Goal: Understand site structure

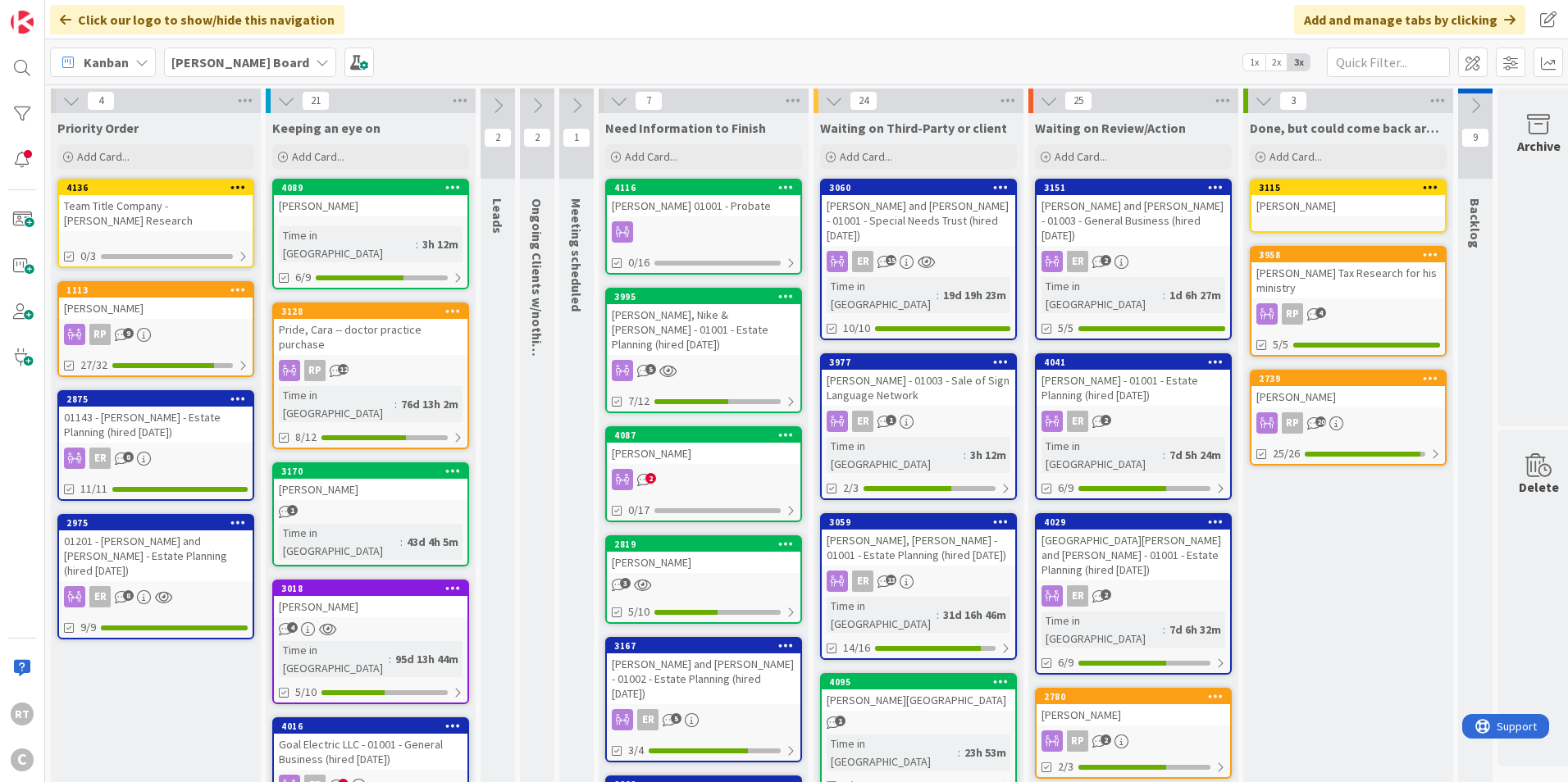
click at [566, 102] on button at bounding box center [576, 106] width 34 height 25
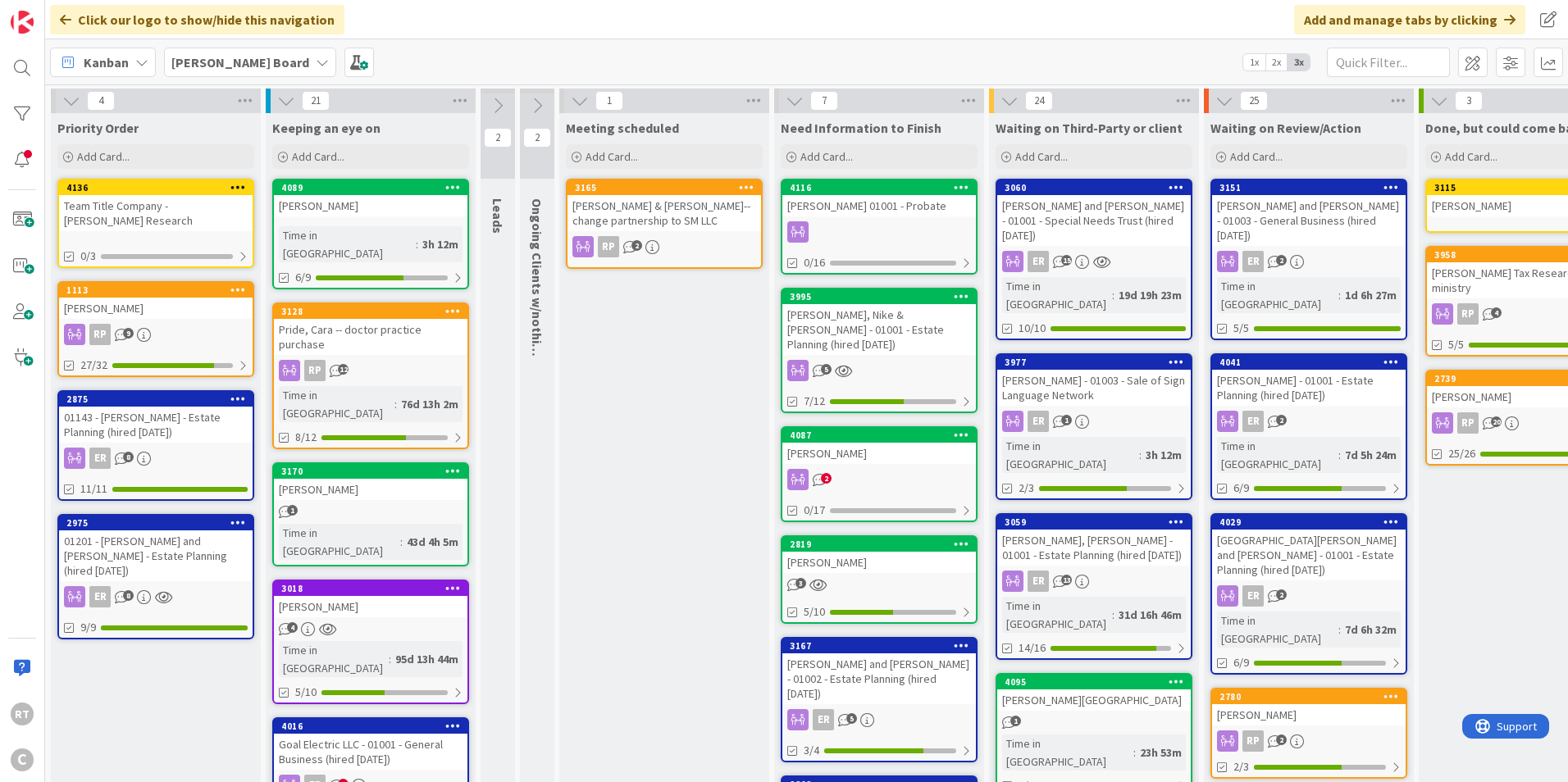
click at [569, 102] on div "1" at bounding box center [664, 101] width 210 height 25
click at [569, 102] on button at bounding box center [580, 101] width 22 height 22
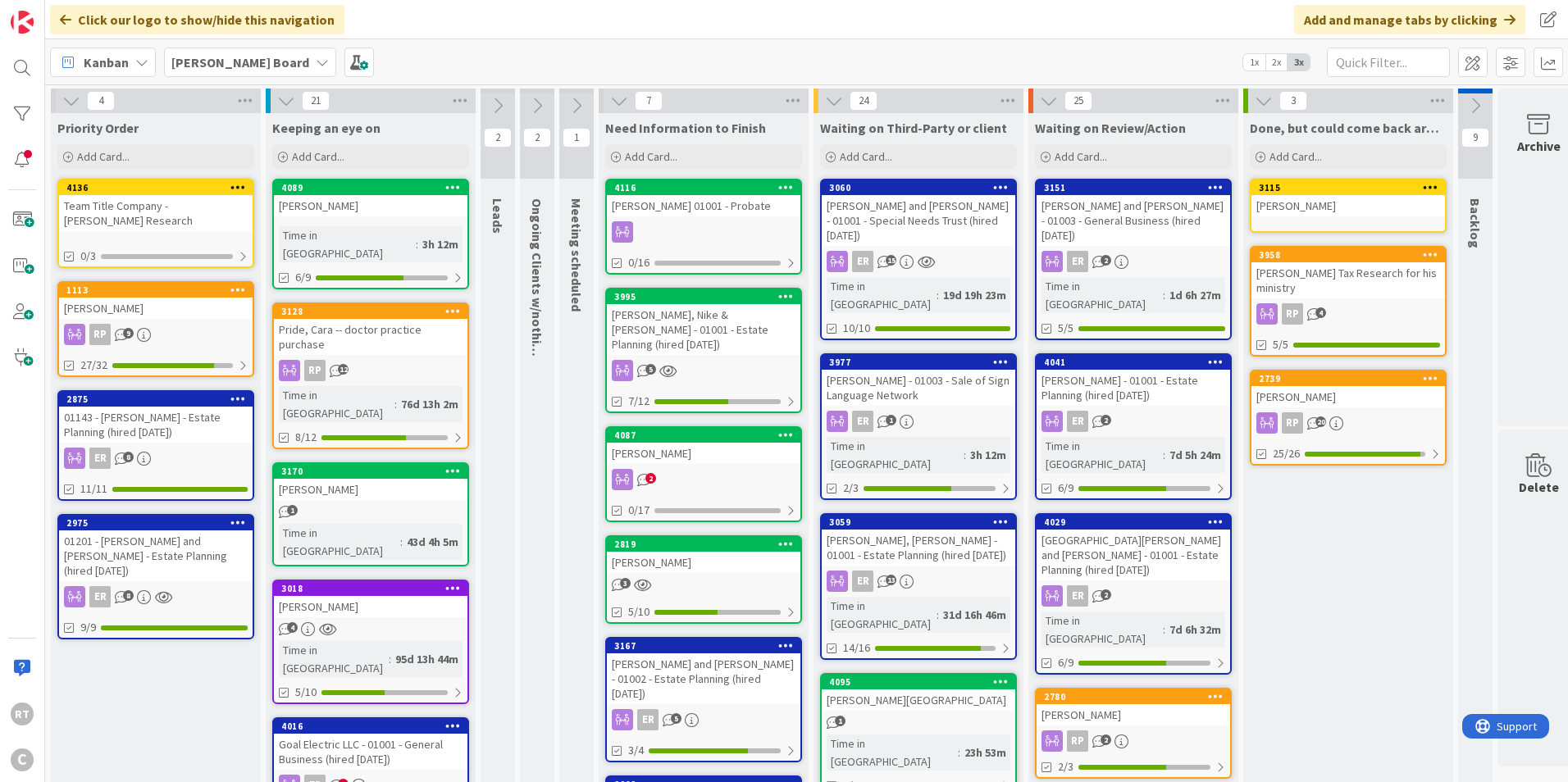
click at [545, 96] on button at bounding box center [537, 106] width 34 height 25
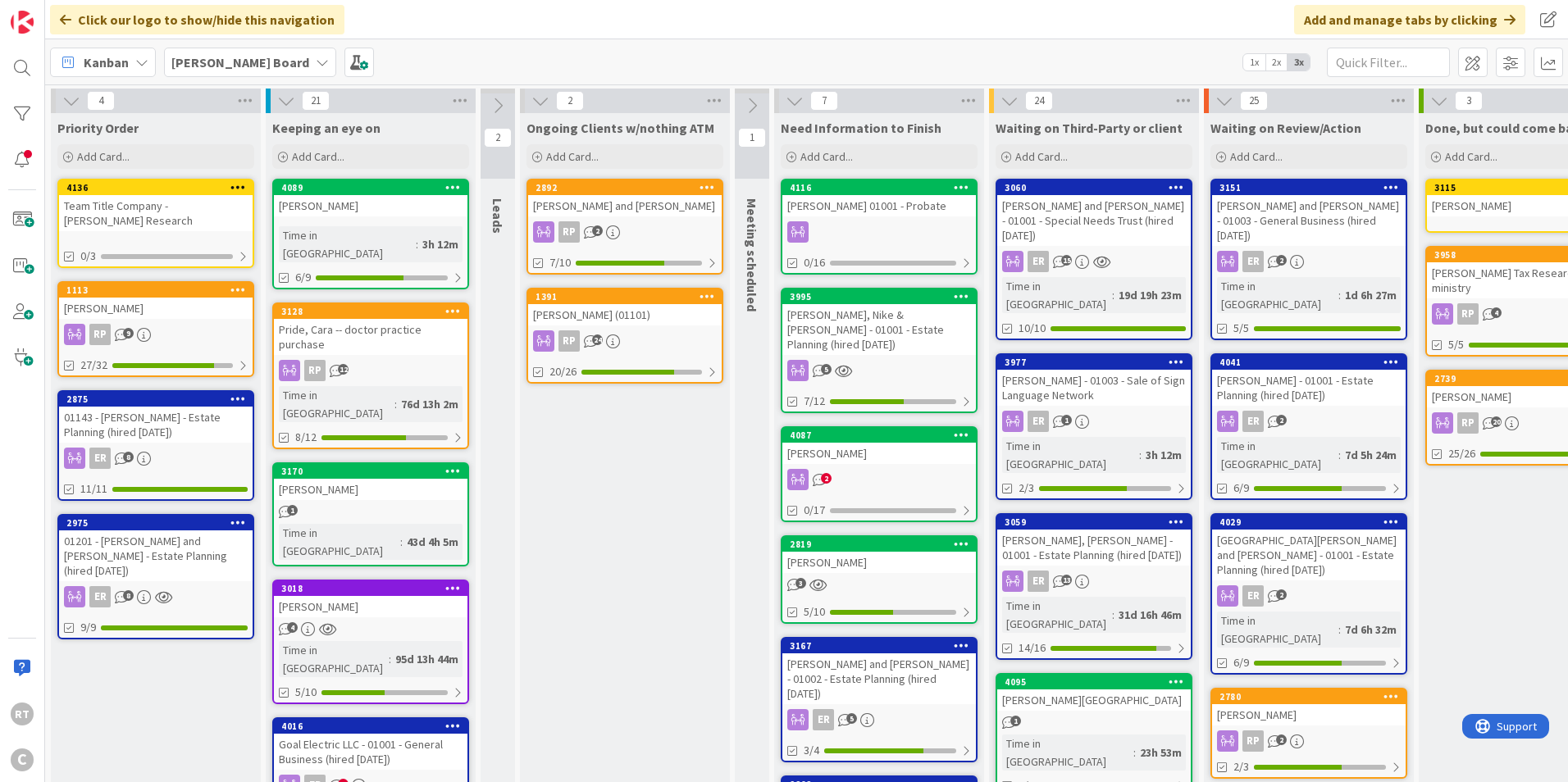
click at [545, 96] on icon at bounding box center [540, 101] width 18 height 18
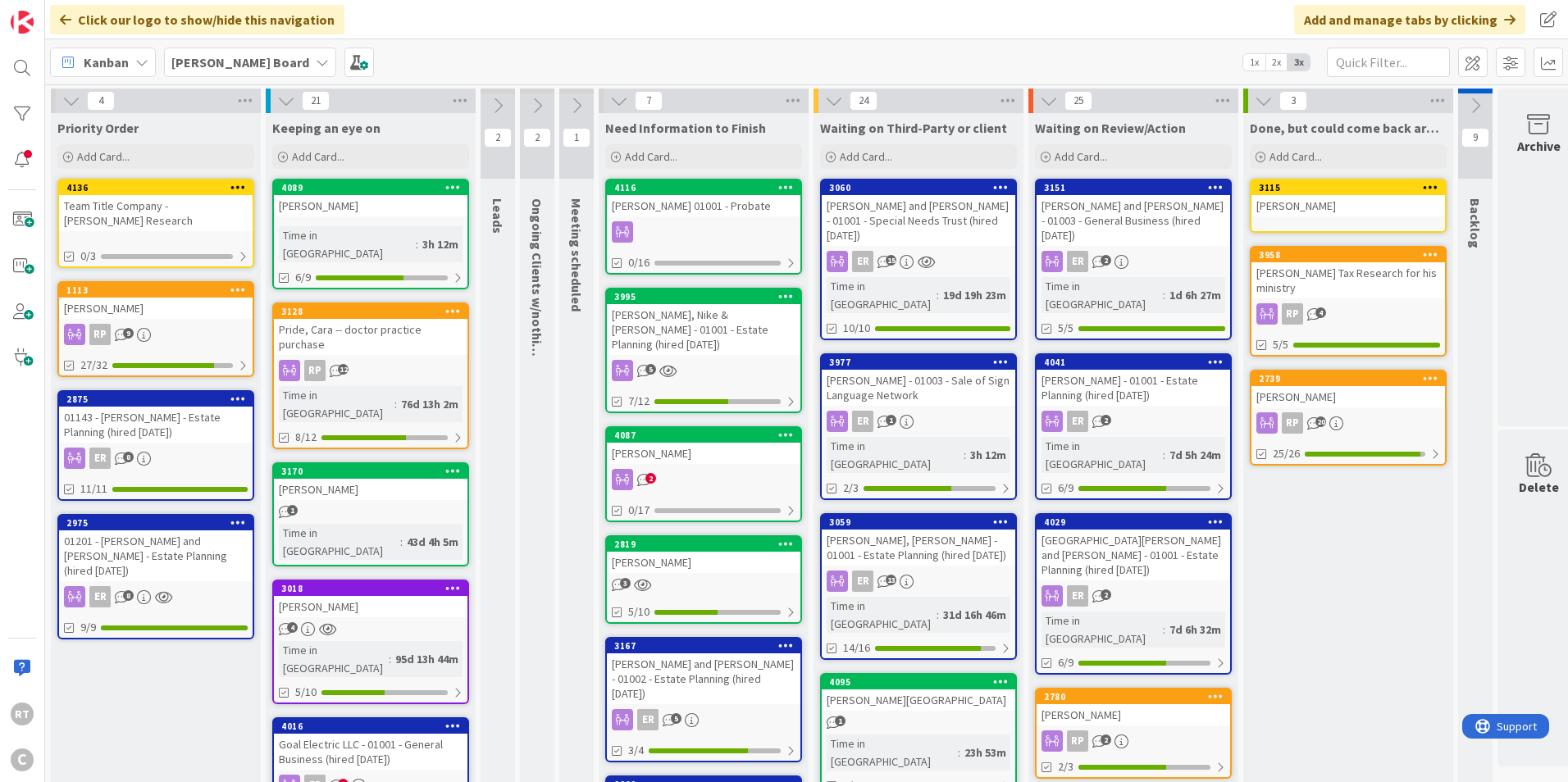
drag, startPoint x: 517, startPoint y: 98, endPoint x: 507, endPoint y: 102, distance: 10.8
click at [507, 102] on button at bounding box center [498, 106] width 34 height 25
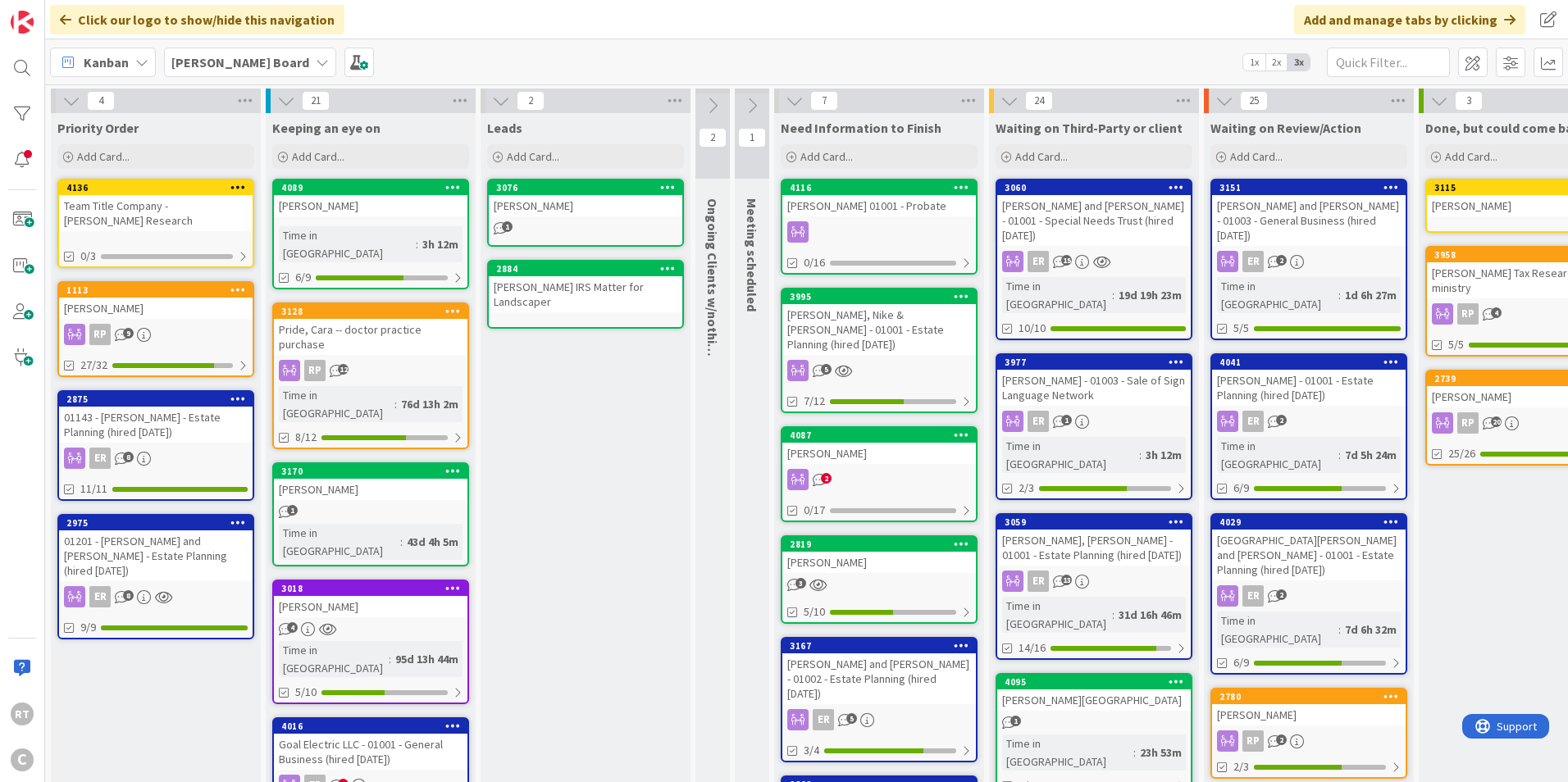
click at [507, 102] on icon at bounding box center [501, 101] width 18 height 18
